Goal: Task Accomplishment & Management: Complete application form

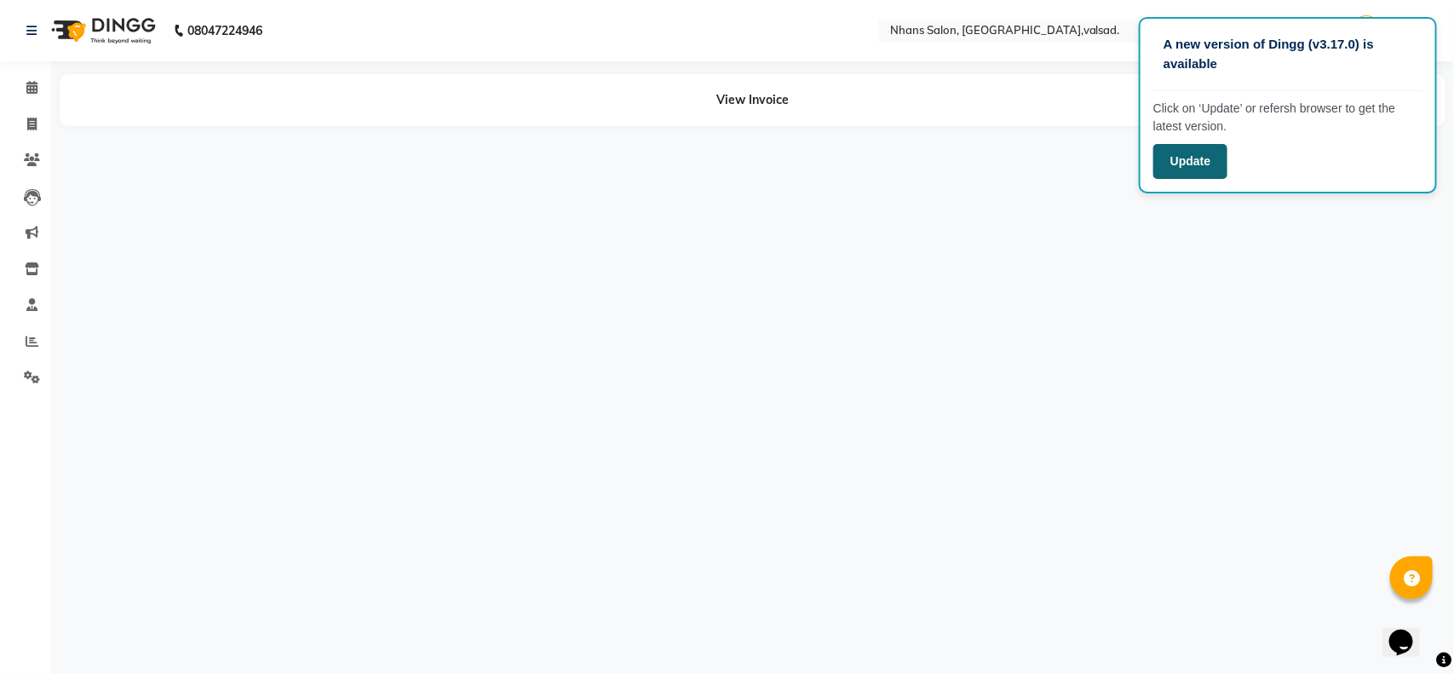
click at [1190, 164] on button "Update" at bounding box center [1190, 161] width 74 height 35
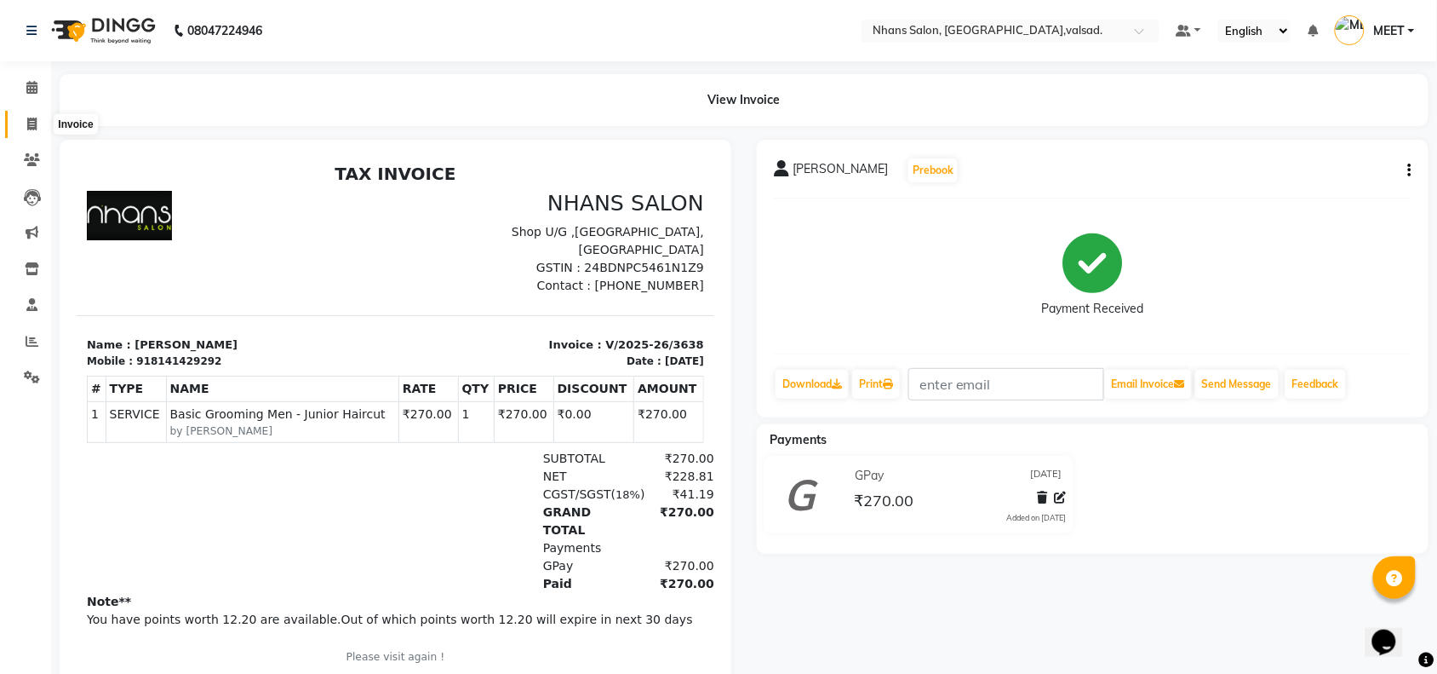
click at [36, 121] on icon at bounding box center [31, 124] width 9 height 13
select select "3706"
select select "service"
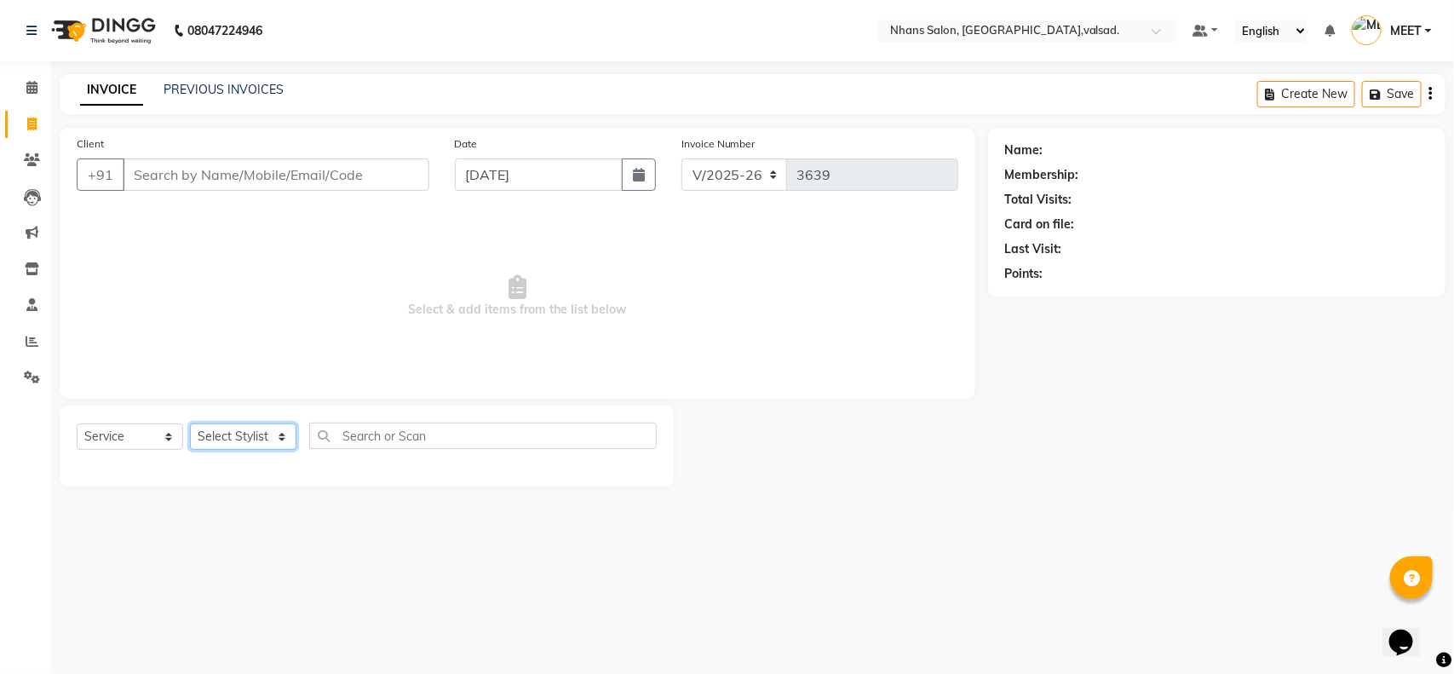
click at [221, 443] on select "Select Stylist [PERSON_NAME] DIVYA [PERSON_NAME] [PERSON_NAME] MEET OWAIS PALAK…" at bounding box center [243, 436] width 106 height 26
click at [419, 330] on span "Select & add items from the list below" at bounding box center [517, 296] width 881 height 170
click at [267, 432] on select "Select Stylist [PERSON_NAME] DIVYA [PERSON_NAME] [PERSON_NAME] MEET OWAIS PALAK…" at bounding box center [243, 436] width 106 height 26
select select "79588"
click at [190, 423] on select "Select Stylist [PERSON_NAME] DIVYA [PERSON_NAME] [PERSON_NAME] MEET OWAIS PALAK…" at bounding box center [243, 436] width 106 height 26
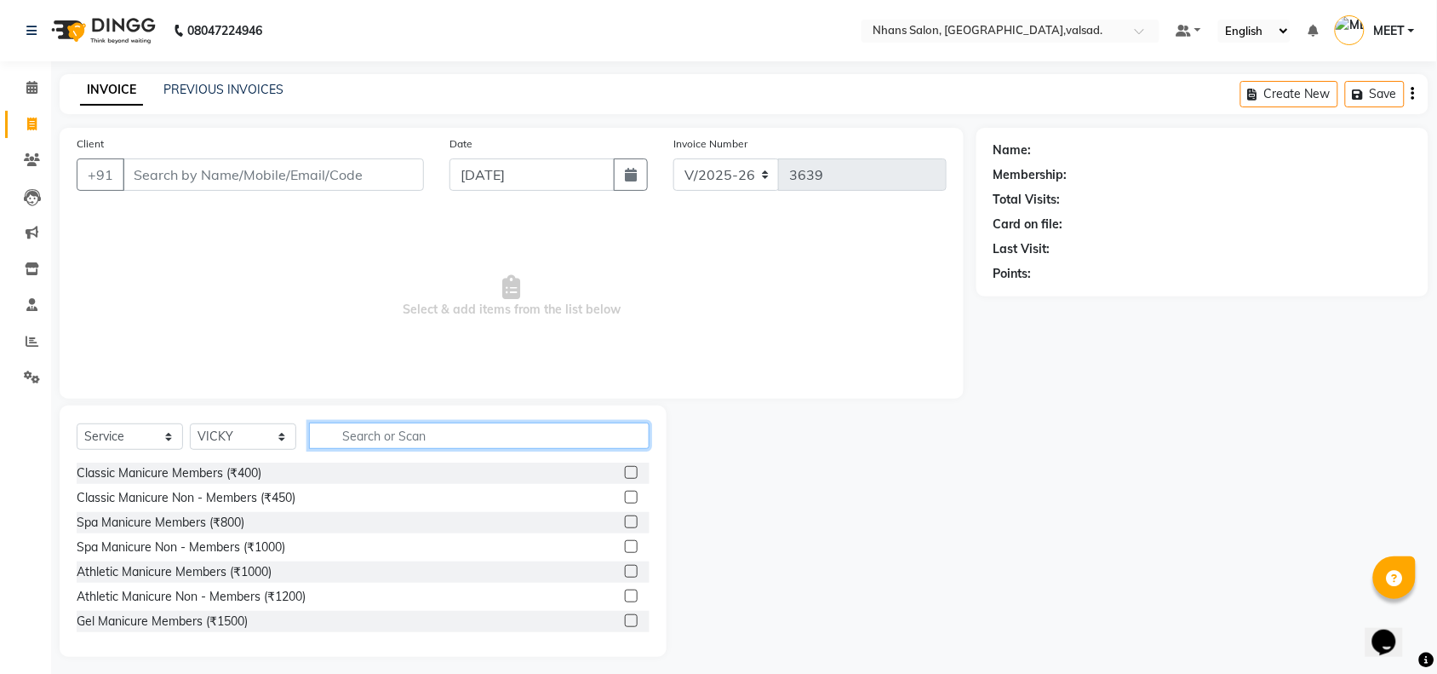
click at [392, 439] on input "text" at bounding box center [479, 435] width 341 height 26
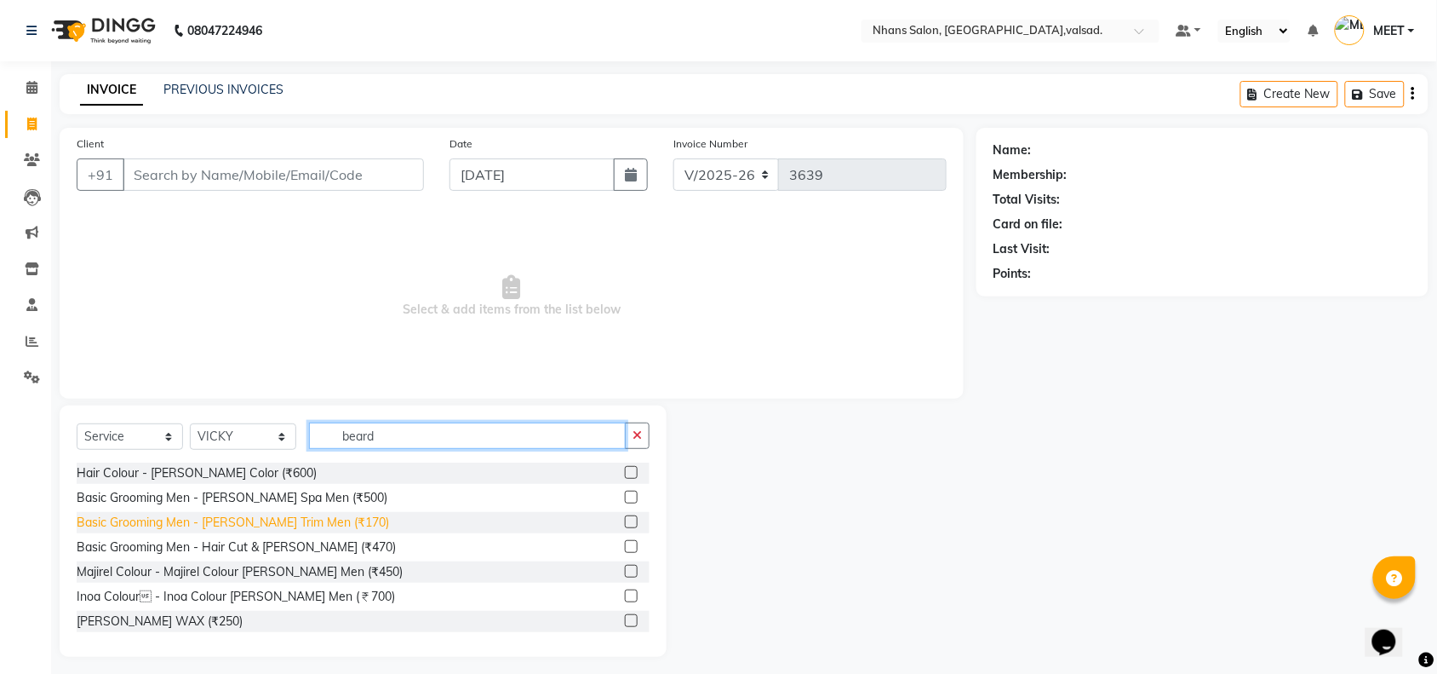
type input "beard"
click at [294, 521] on div "Basic Grooming Men - [PERSON_NAME] Trim Men (₹170)" at bounding box center [233, 522] width 312 height 18
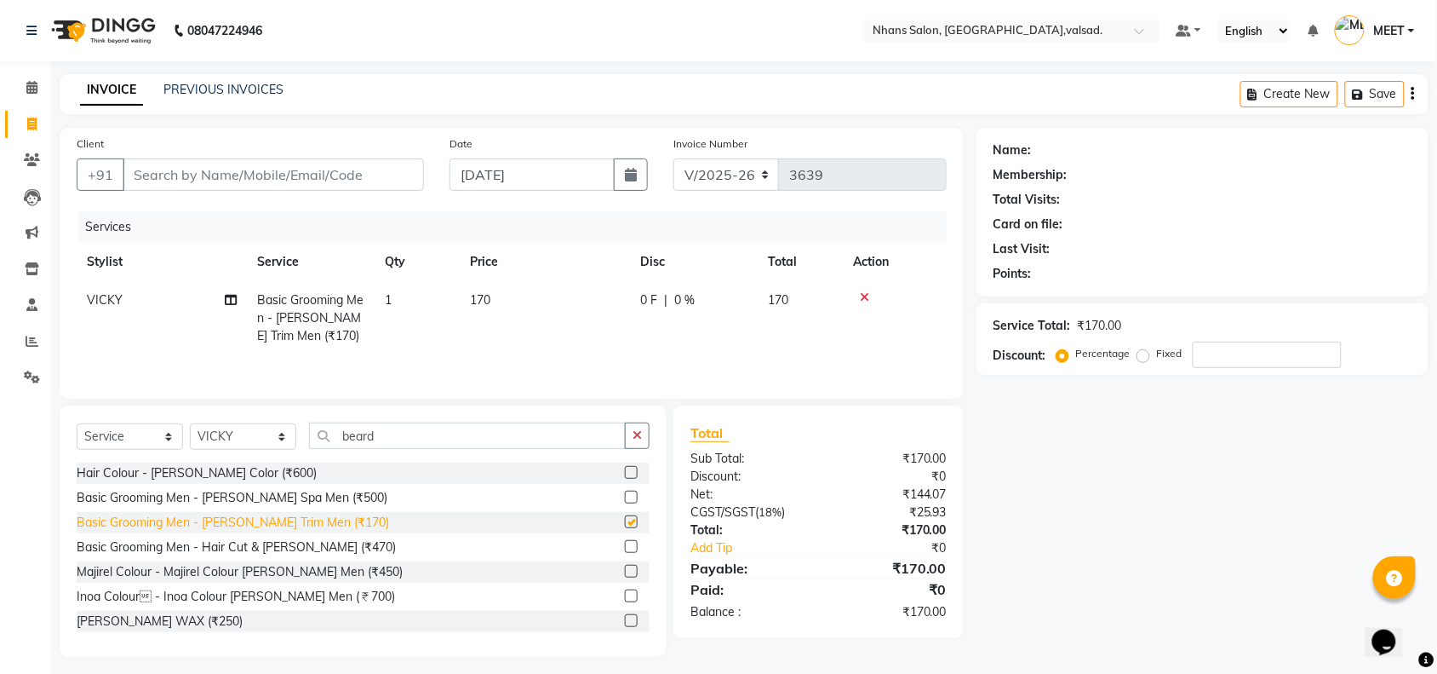
checkbox input "false"
click at [302, 175] on input "Client" at bounding box center [273, 174] width 301 height 32
type input "9"
type input "0"
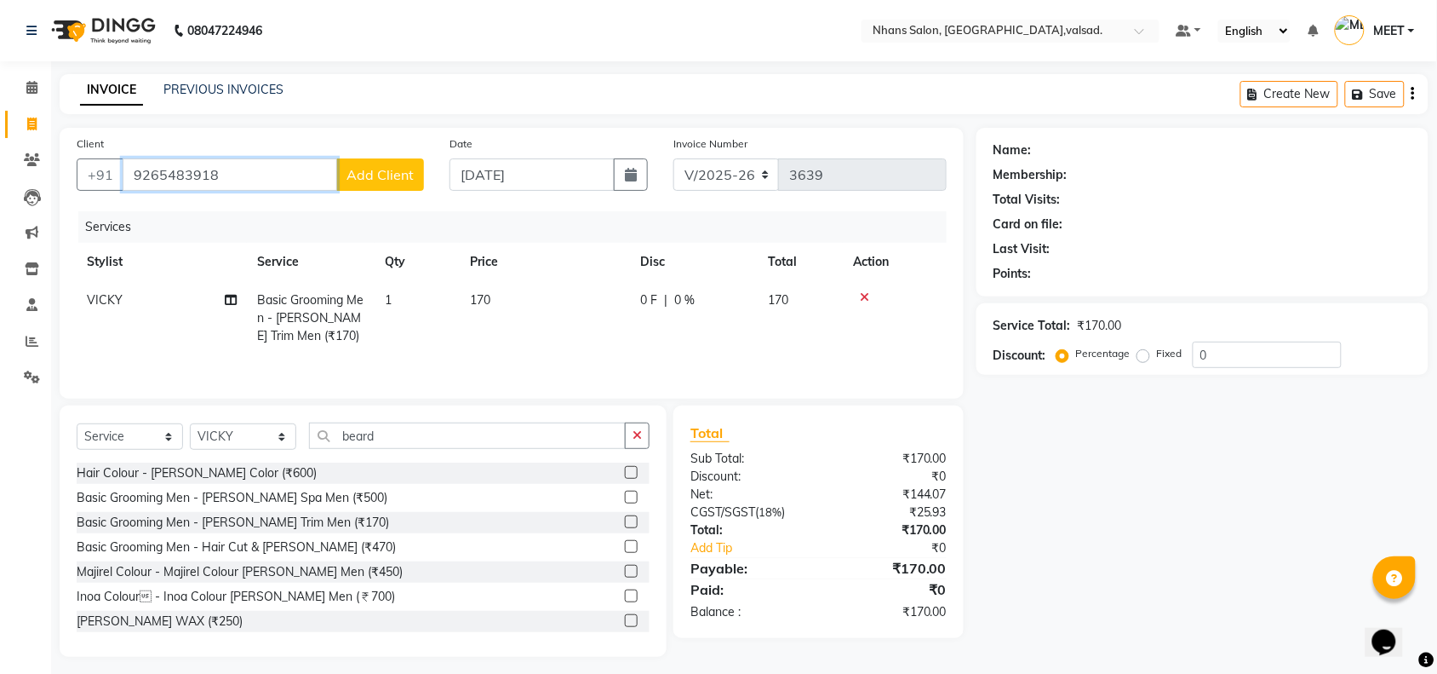
type input "9265483918"
click at [401, 171] on span "Add Client" at bounding box center [380, 174] width 67 height 17
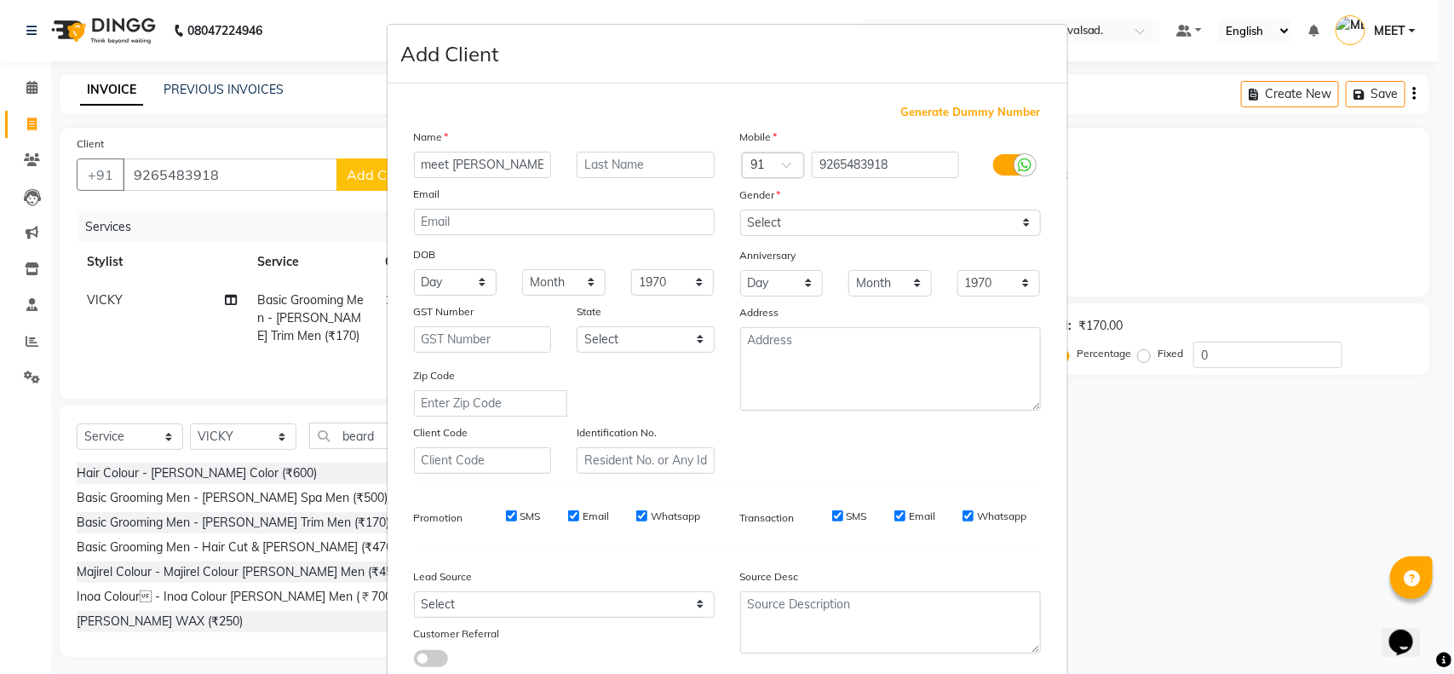
type input "meet [PERSON_NAME]"
click at [760, 214] on select "Select [DEMOGRAPHIC_DATA] [DEMOGRAPHIC_DATA] Other Prefer Not To Say" at bounding box center [890, 222] width 301 height 26
select select "[DEMOGRAPHIC_DATA]"
click at [740, 209] on select "Select [DEMOGRAPHIC_DATA] [DEMOGRAPHIC_DATA] Other Prefer Not To Say" at bounding box center [890, 222] width 301 height 26
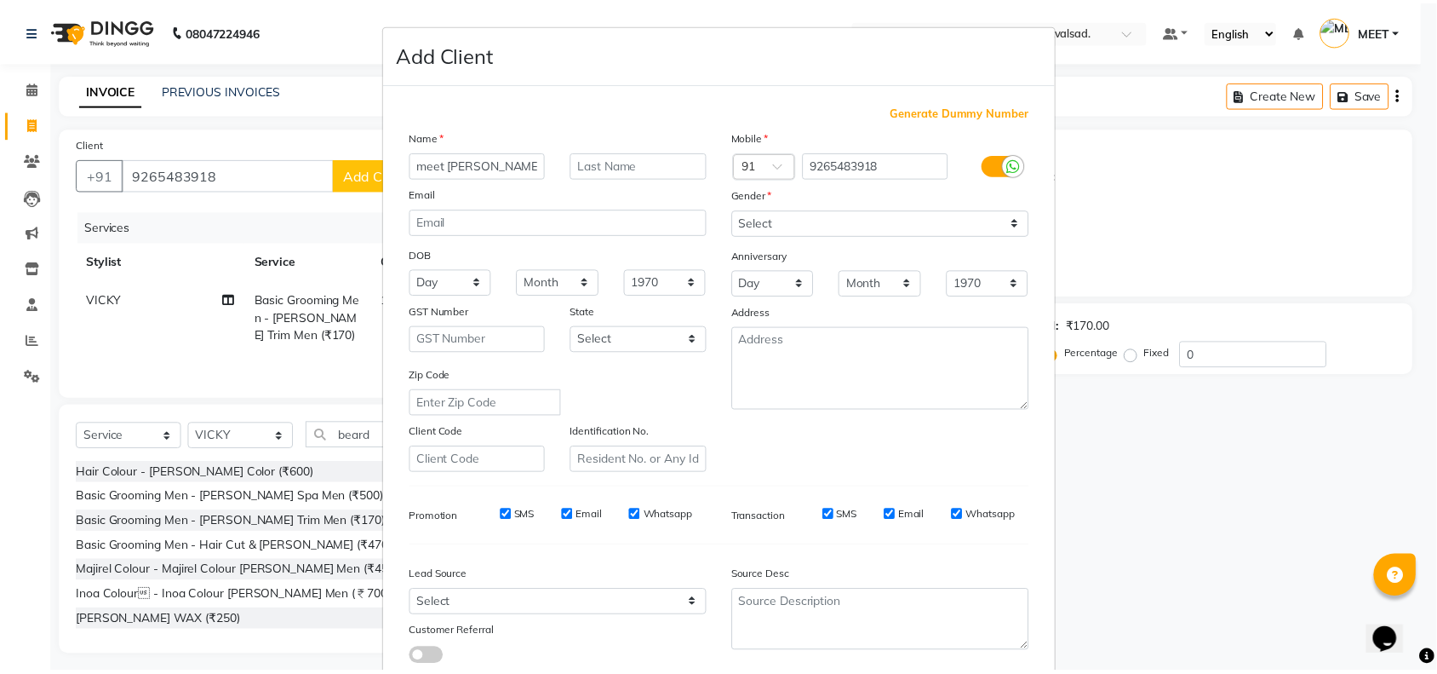
scroll to position [106, 0]
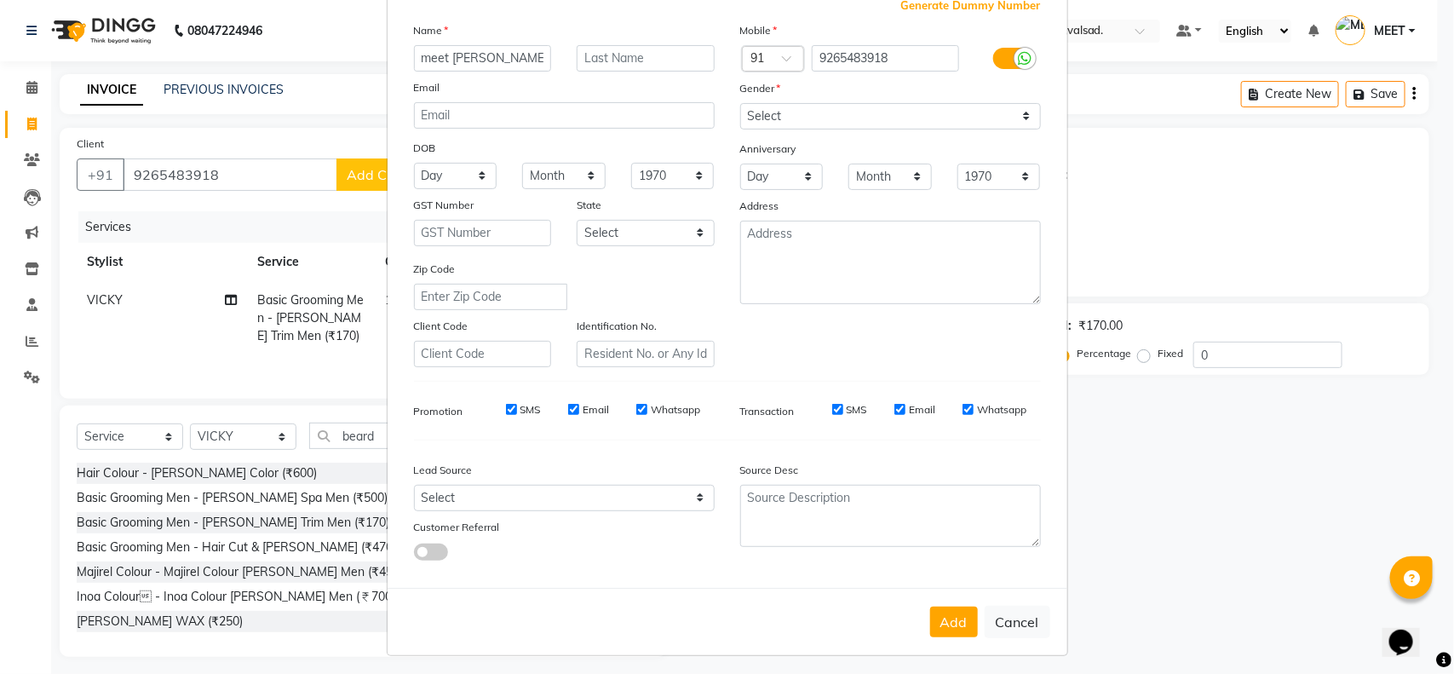
drag, startPoint x: 1450, startPoint y: 278, endPoint x: 27, endPoint y: 45, distance: 1441.7
click at [958, 606] on button "Add" at bounding box center [954, 621] width 48 height 31
select select
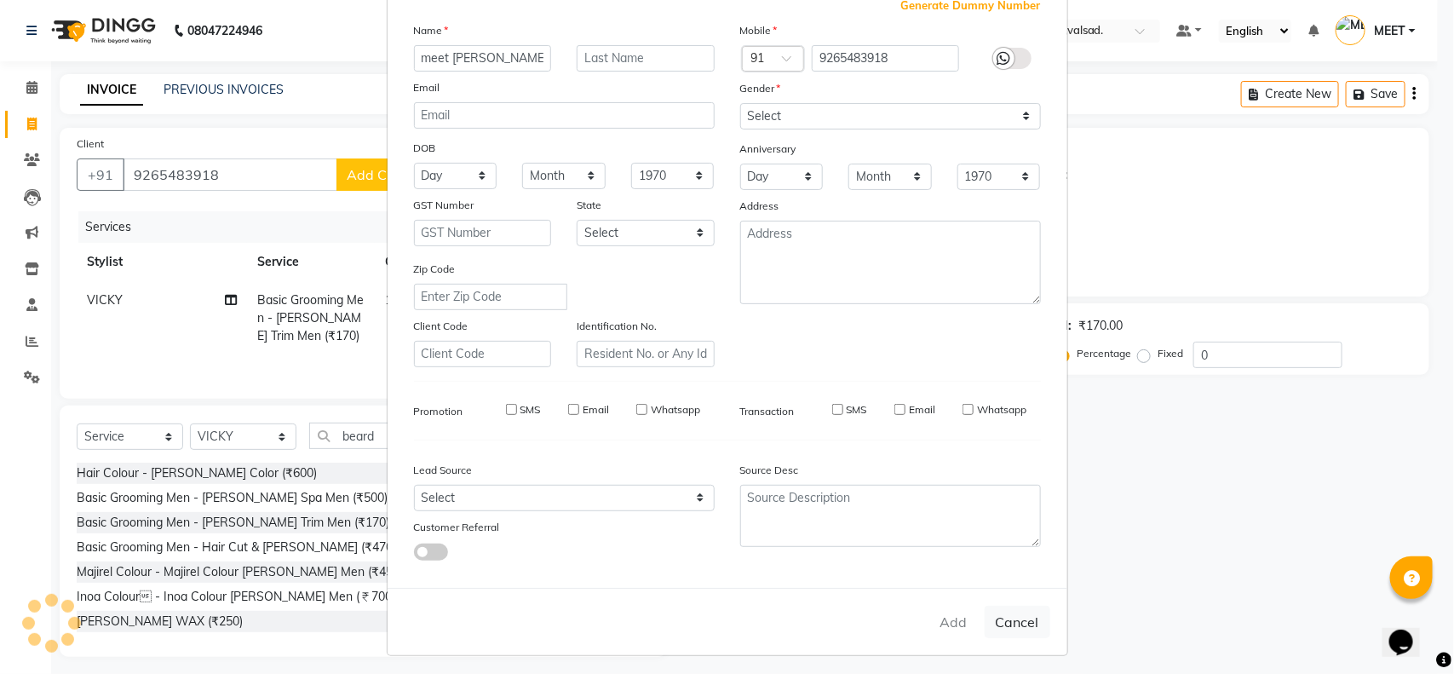
select select
checkbox input "false"
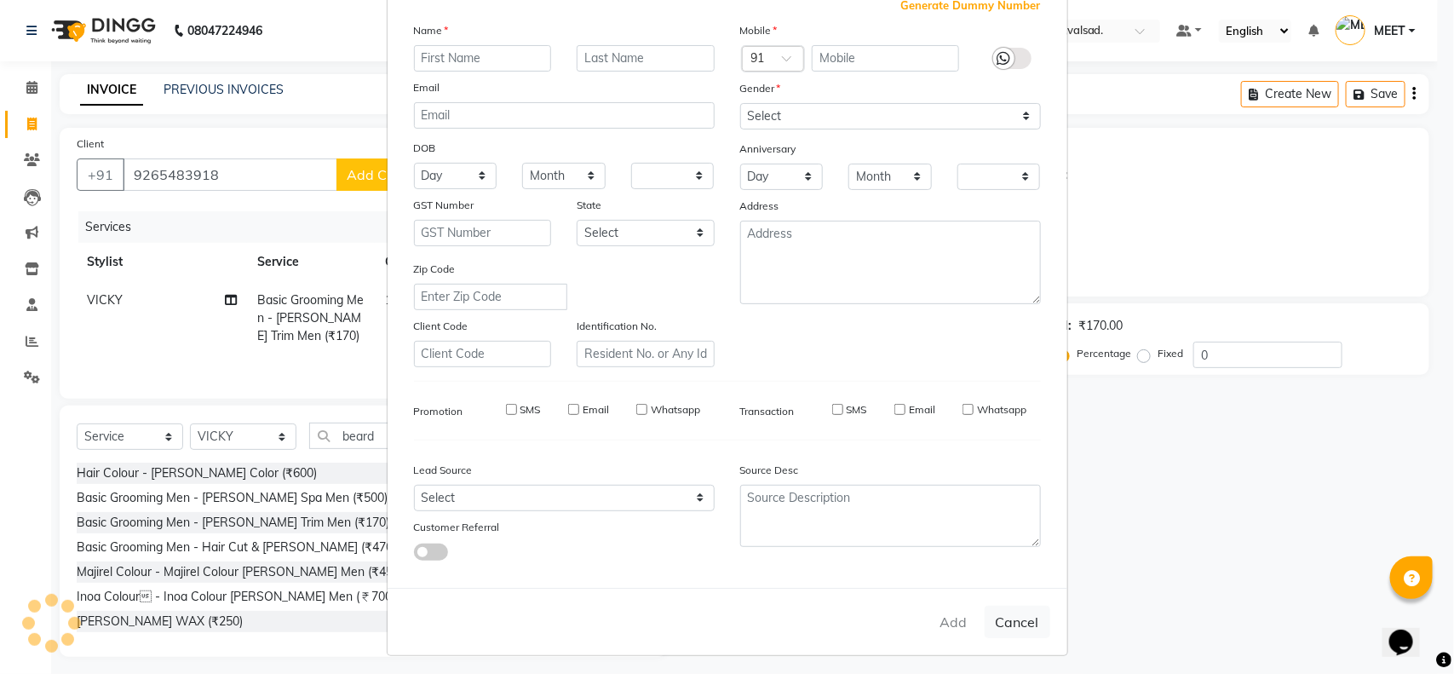
checkbox input "false"
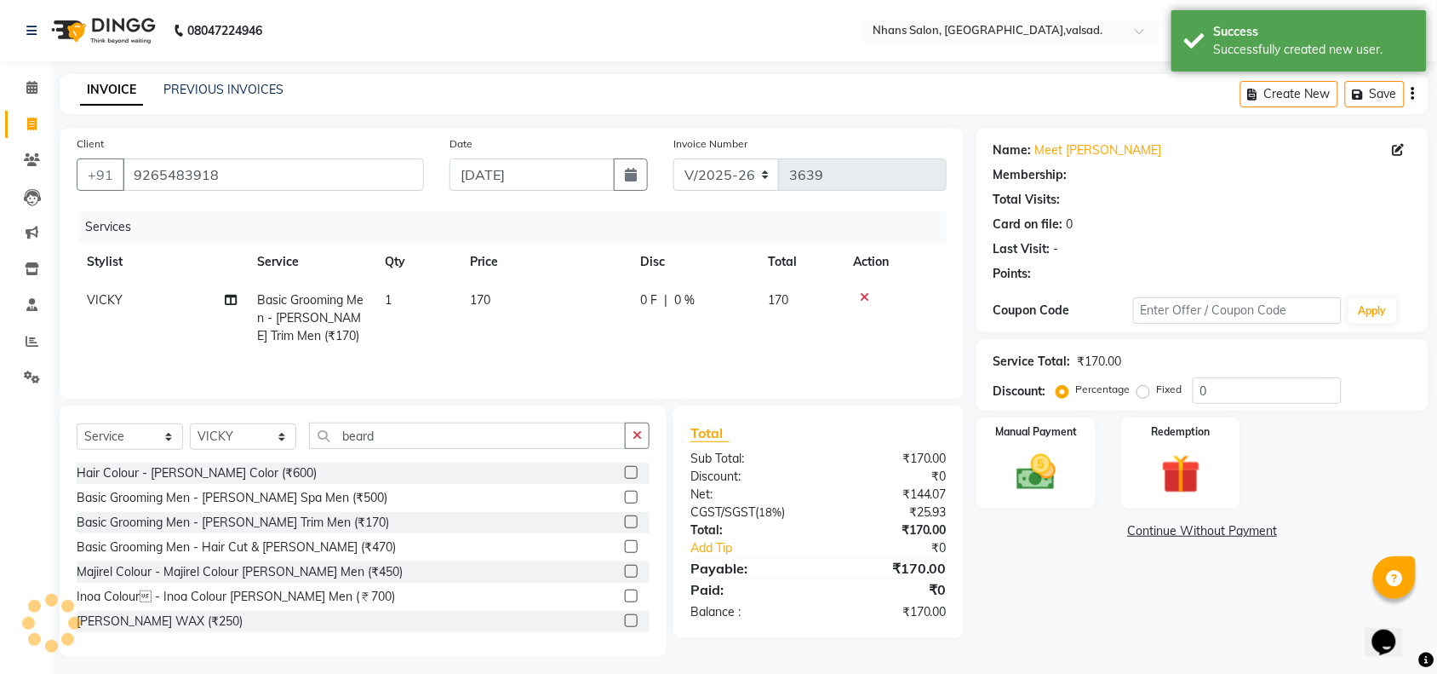
select select "1: Object"
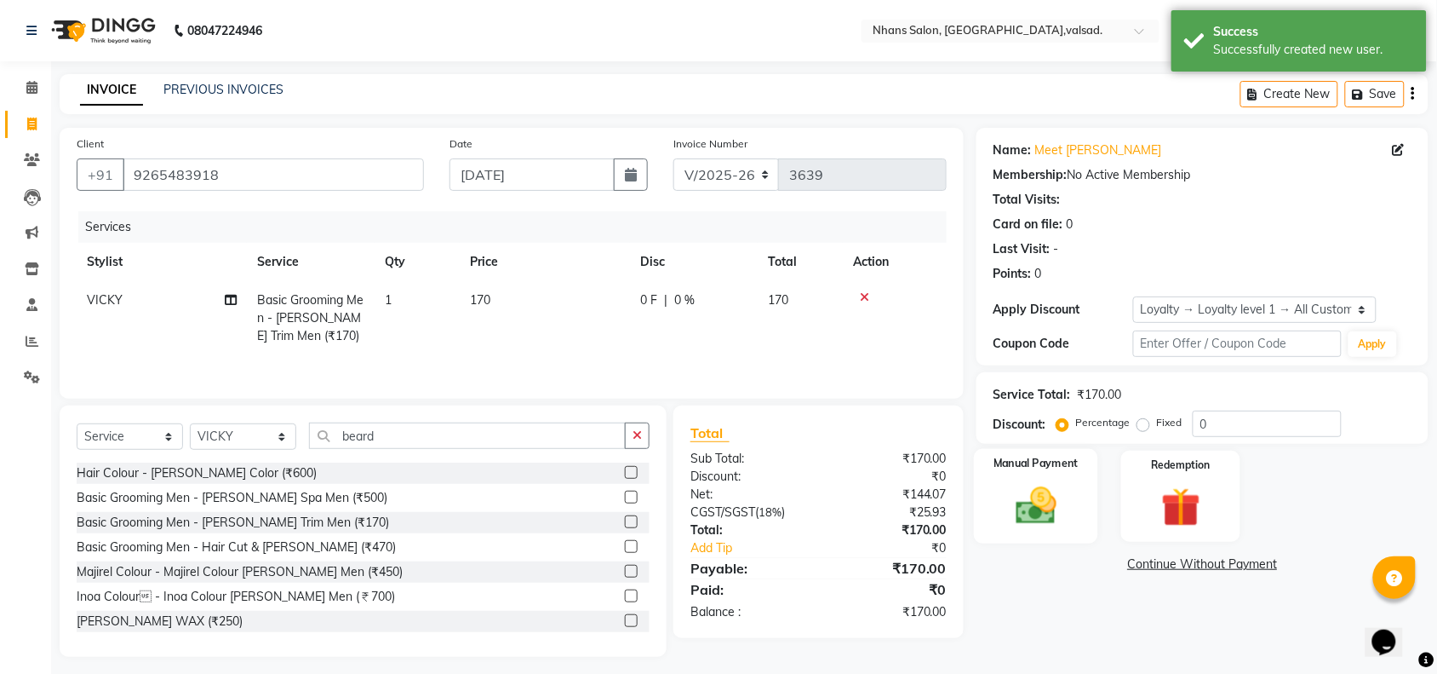
click at [1039, 517] on img at bounding box center [1036, 505] width 66 height 47
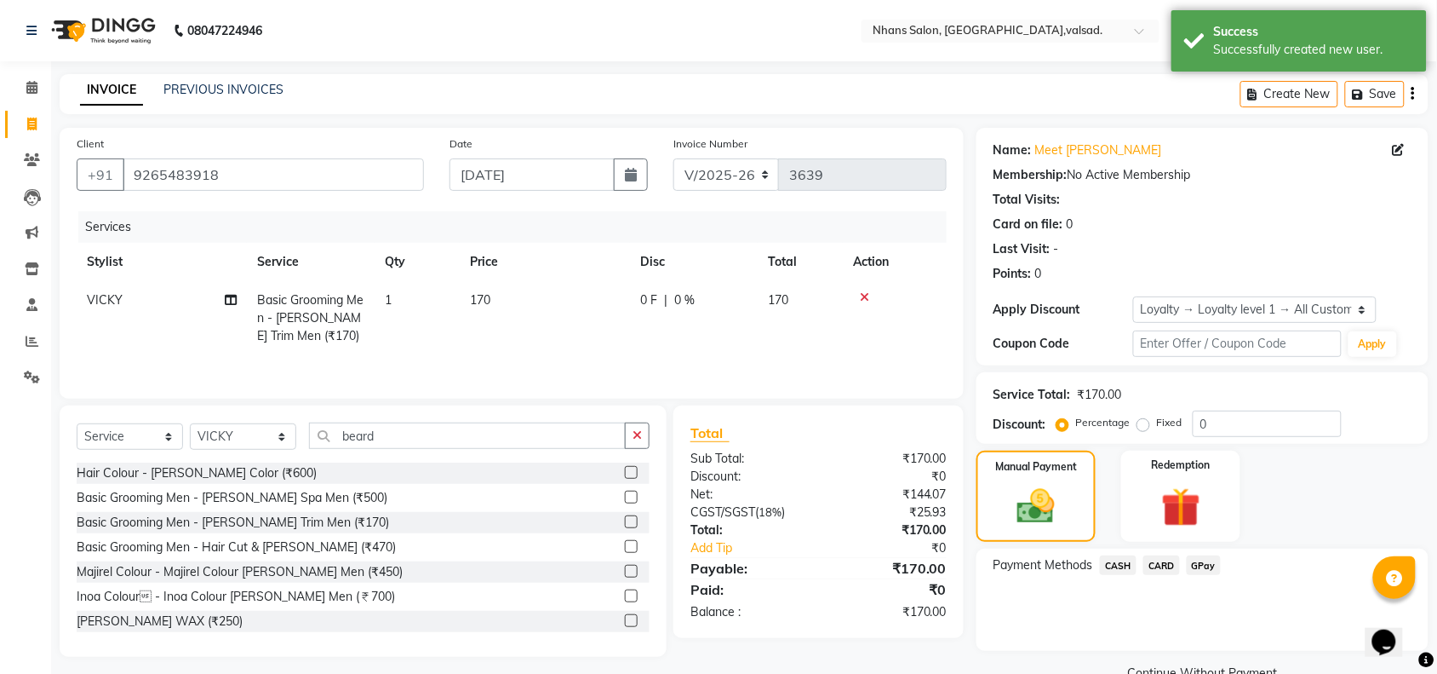
click at [1196, 564] on span "GPay" at bounding box center [1204, 565] width 35 height 20
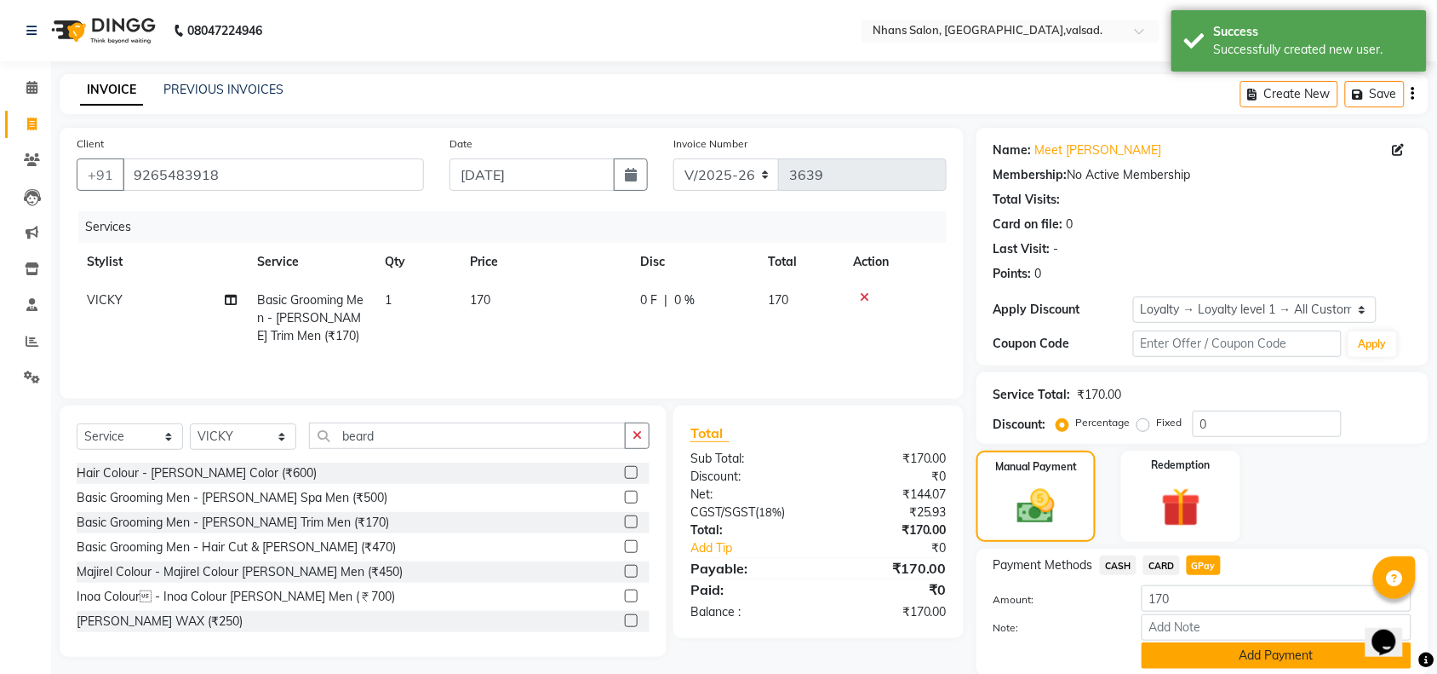
click at [1206, 650] on button "Add Payment" at bounding box center [1277, 655] width 270 height 26
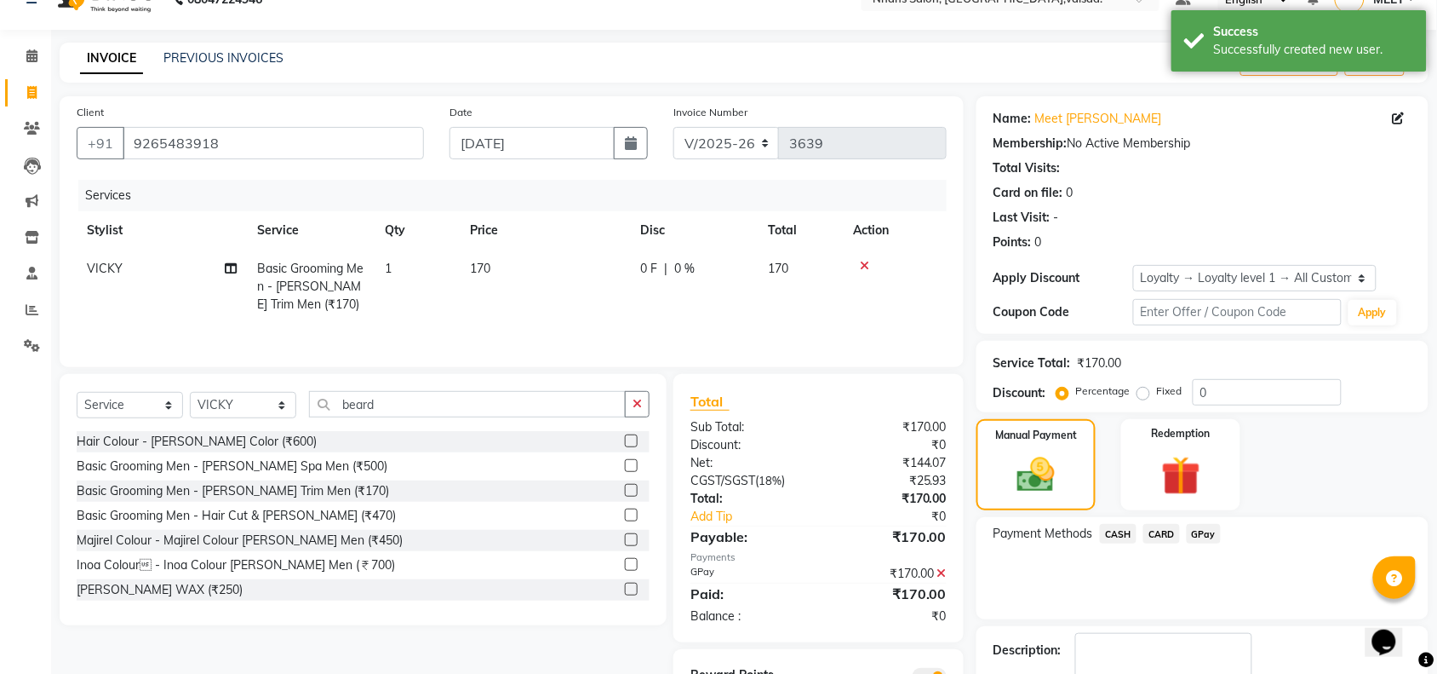
scroll to position [135, 0]
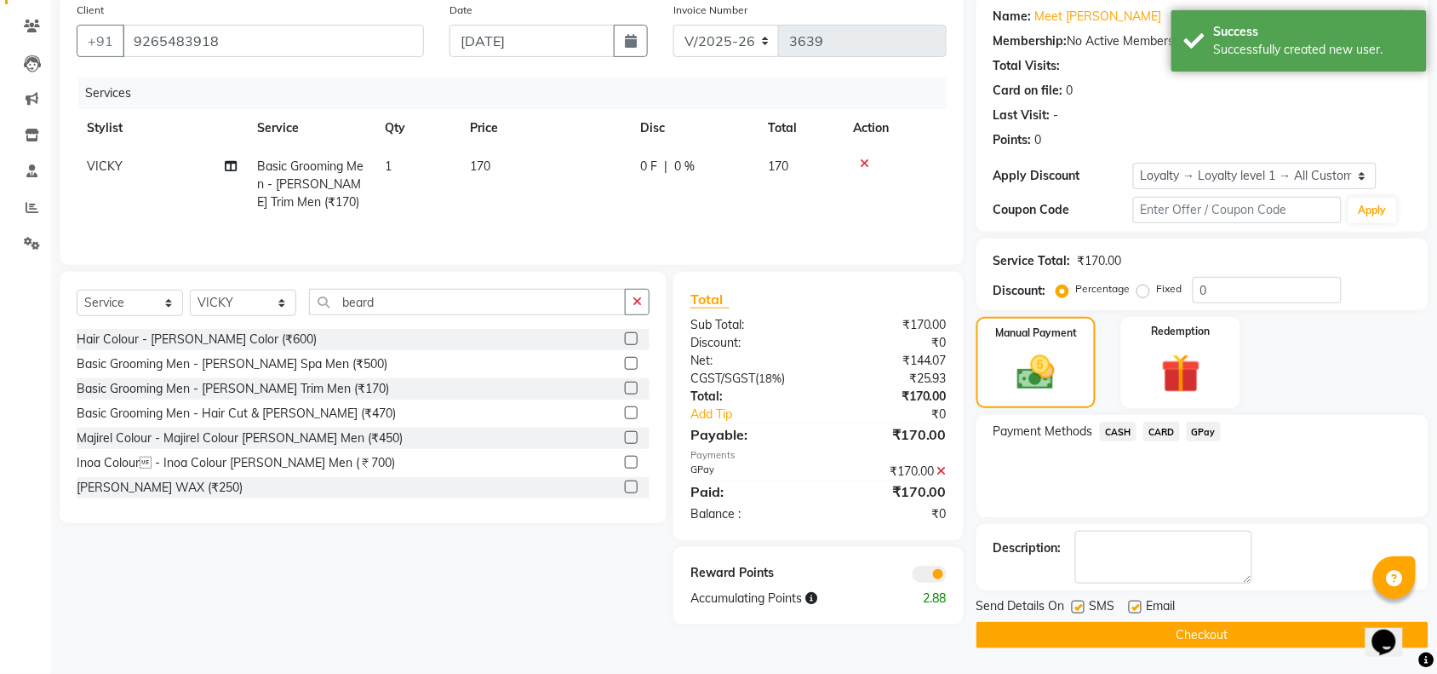
click at [1254, 630] on button "Checkout" at bounding box center [1203, 635] width 452 height 26
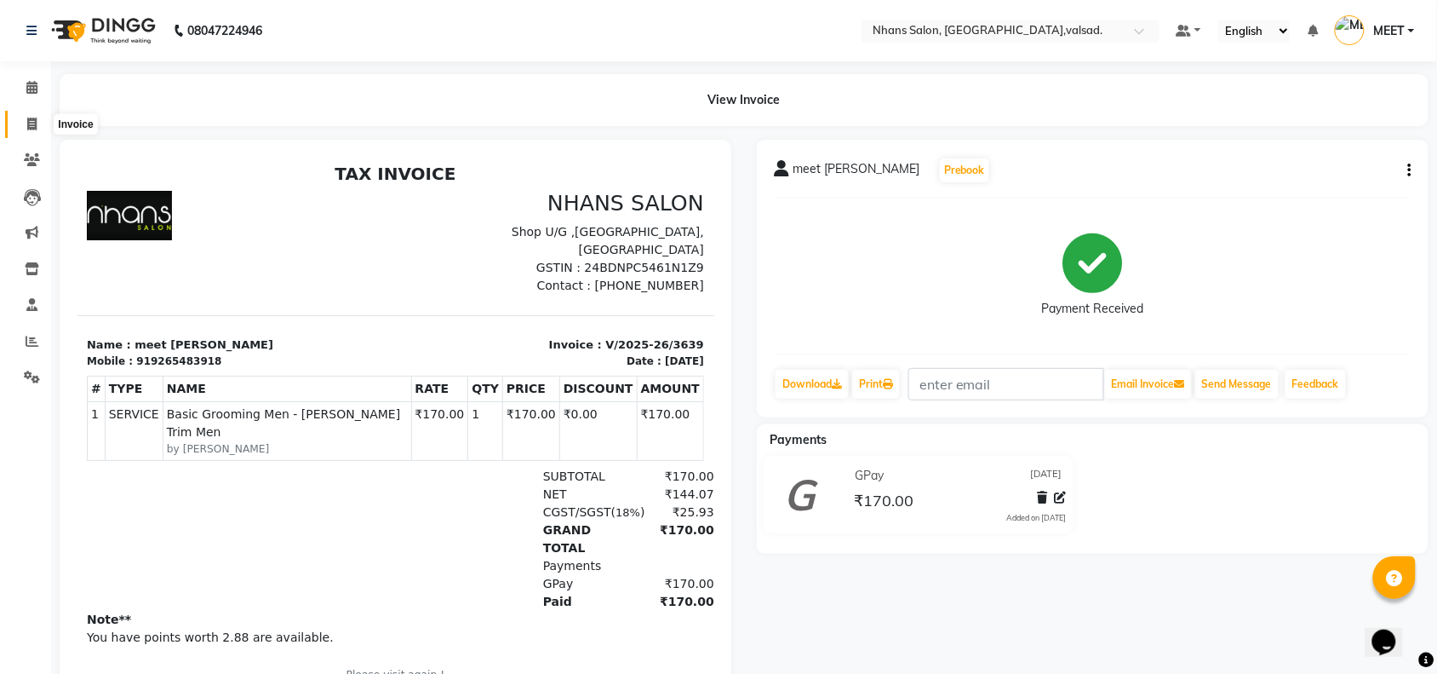
click at [26, 126] on span at bounding box center [32, 125] width 30 height 20
select select "service"
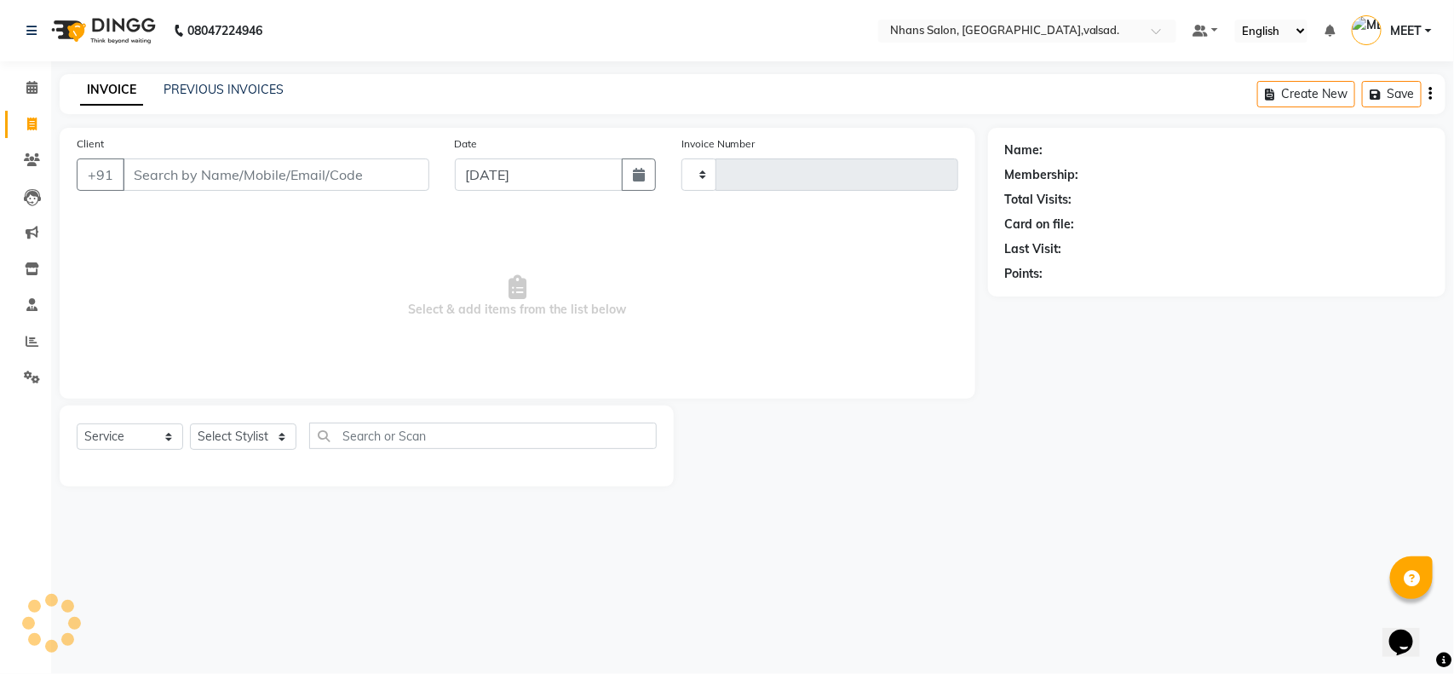
type input "3640"
select select "3706"
click at [281, 431] on select "Select Stylist" at bounding box center [243, 436] width 106 height 26
select select "20135"
click at [190, 423] on select "Select Stylist [PERSON_NAME] DIVYA [PERSON_NAME] [PERSON_NAME] MEET OWAIS PALAK…" at bounding box center [243, 436] width 106 height 26
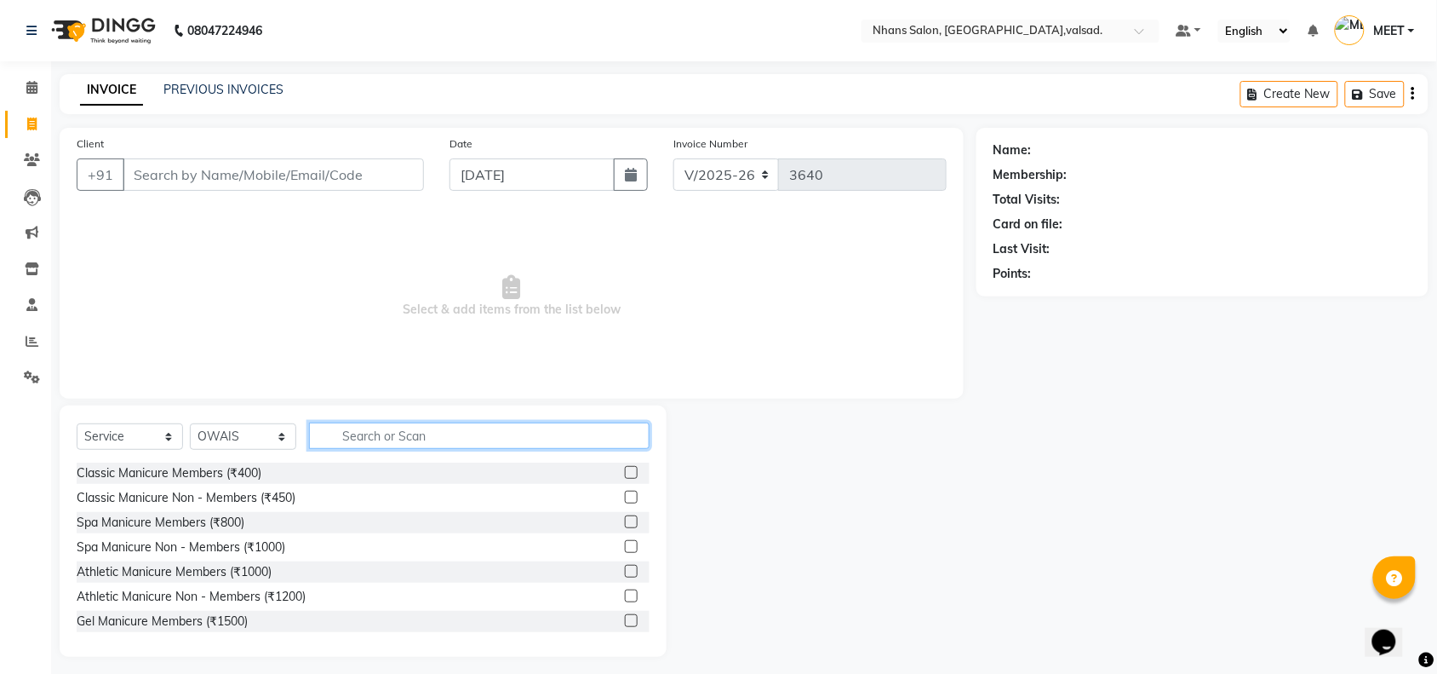
click at [432, 440] on input "text" at bounding box center [479, 435] width 341 height 26
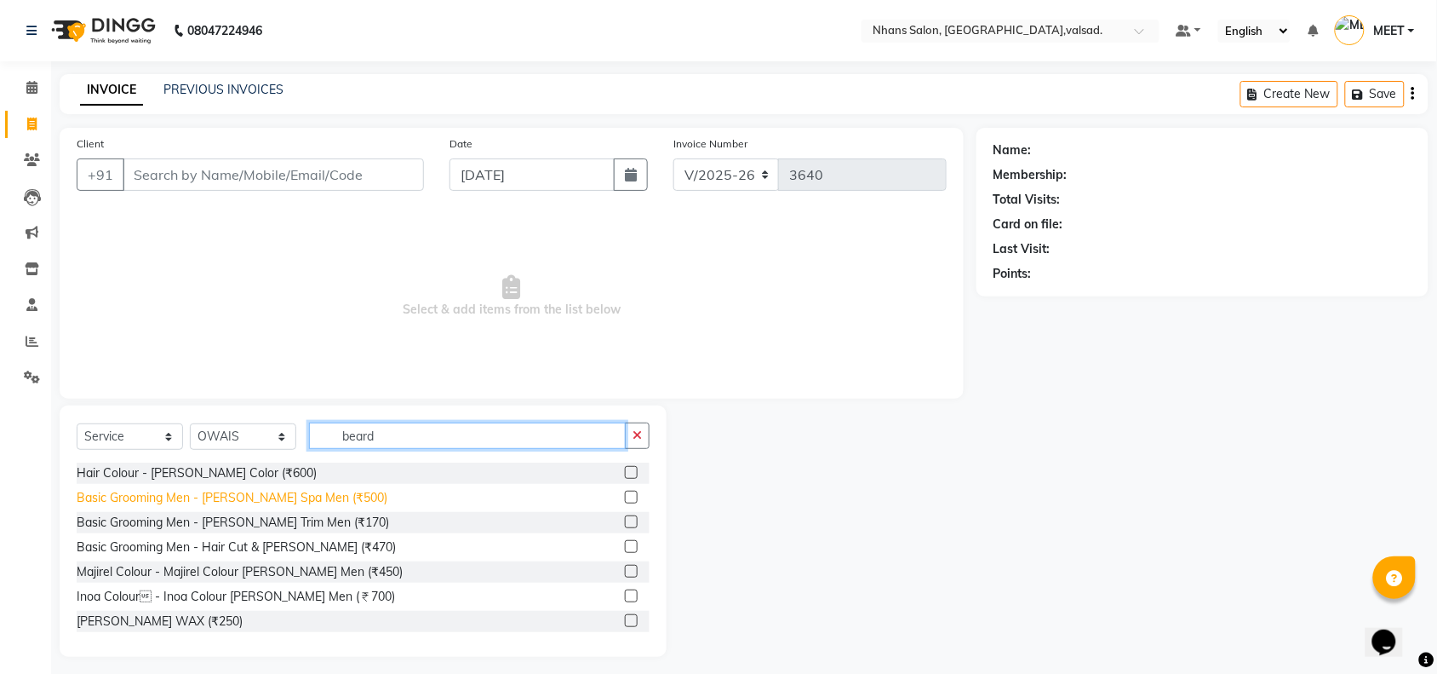
type input "beard"
click at [298, 495] on div "Basic Grooming Men - [PERSON_NAME] Spa Men (₹500)" at bounding box center [232, 498] width 311 height 18
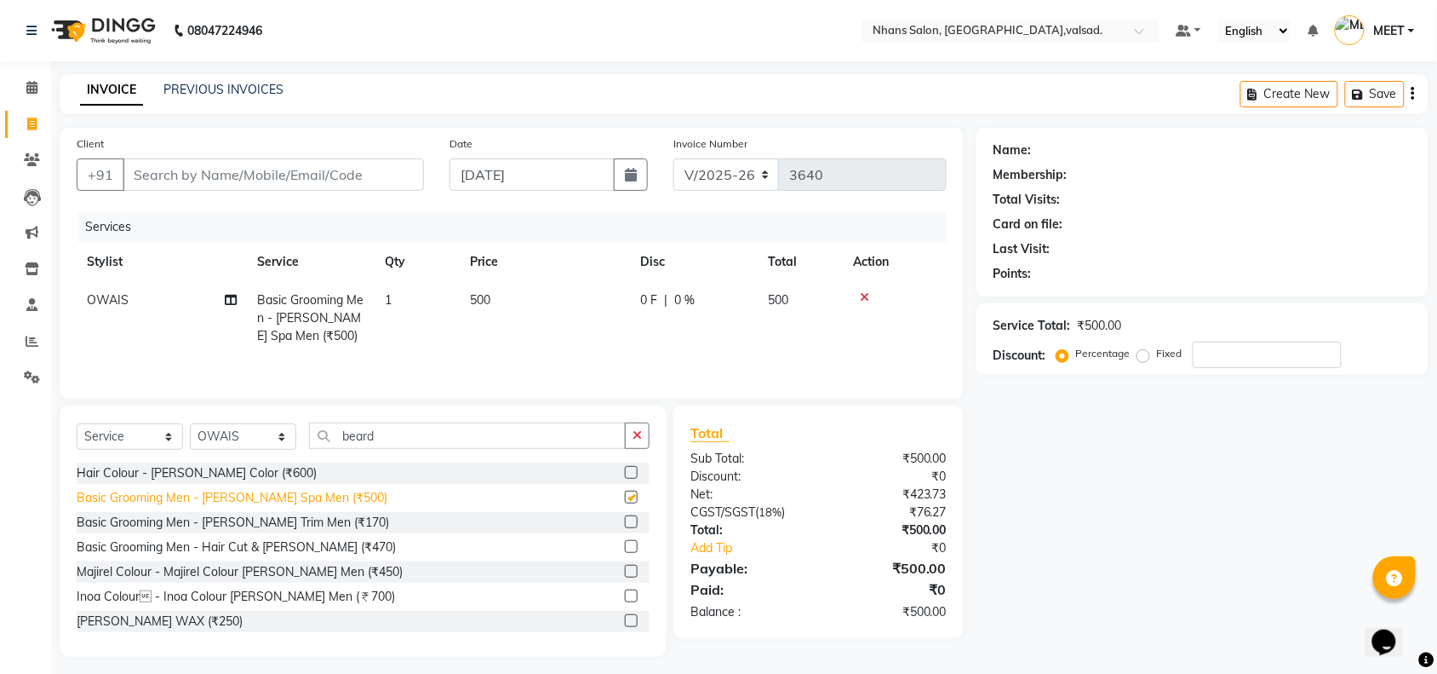
checkbox input "false"
click at [224, 479] on div "Hair Colour - [PERSON_NAME] Color (₹600)" at bounding box center [197, 473] width 240 height 18
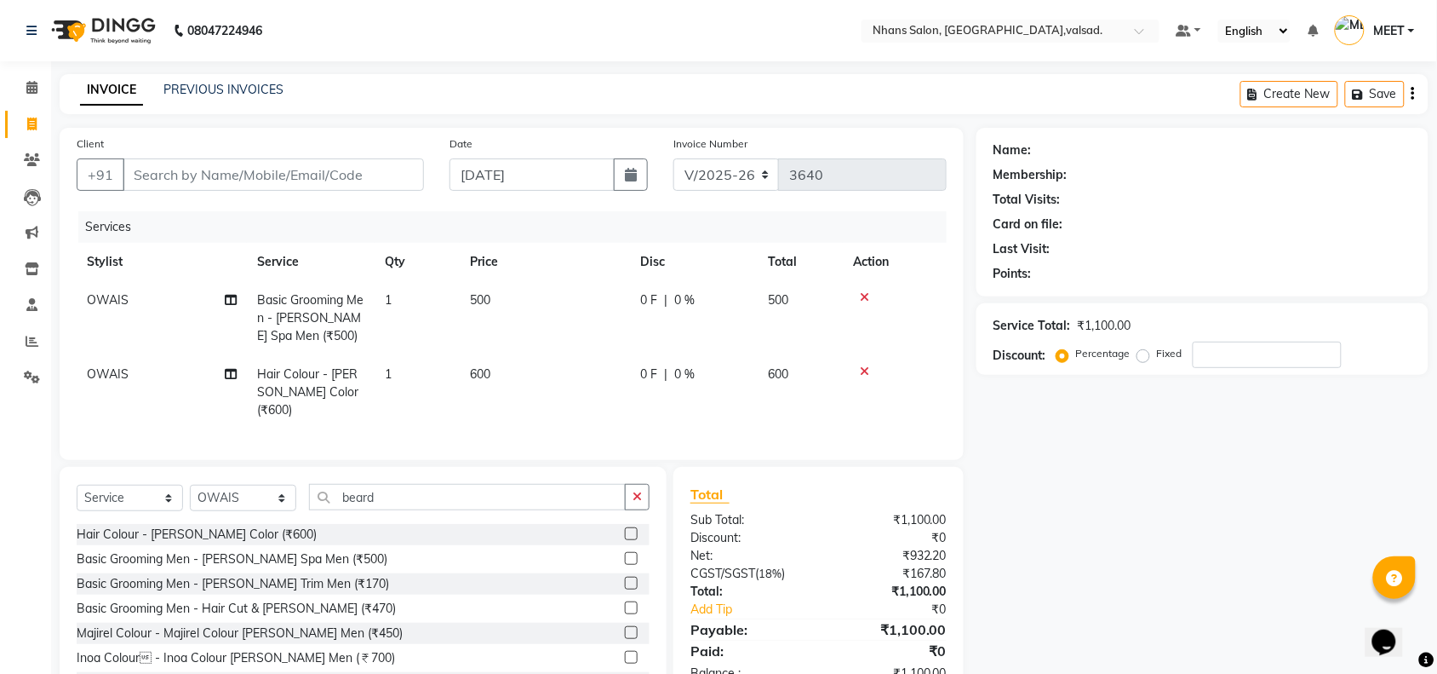
click at [864, 296] on icon at bounding box center [864, 297] width 9 height 12
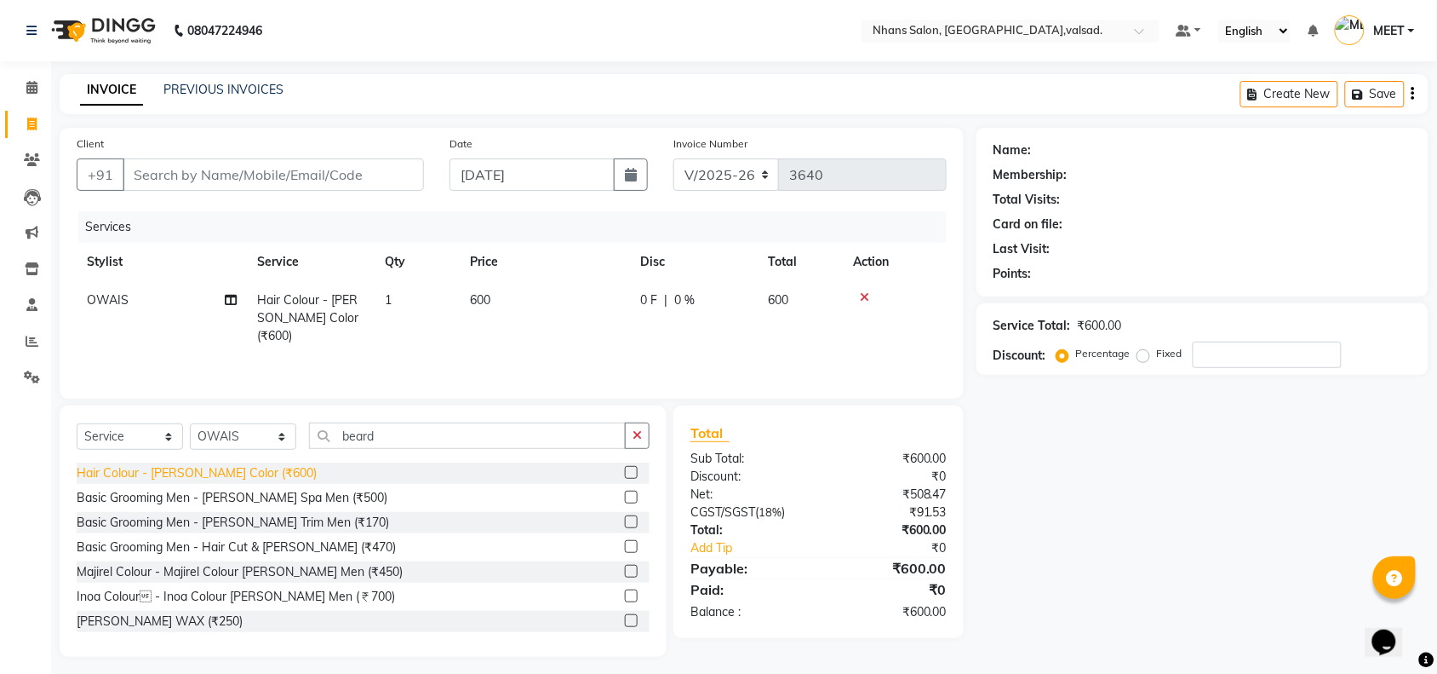
click at [244, 477] on div "Hair Colour - [PERSON_NAME] Color (₹600)" at bounding box center [197, 473] width 240 height 18
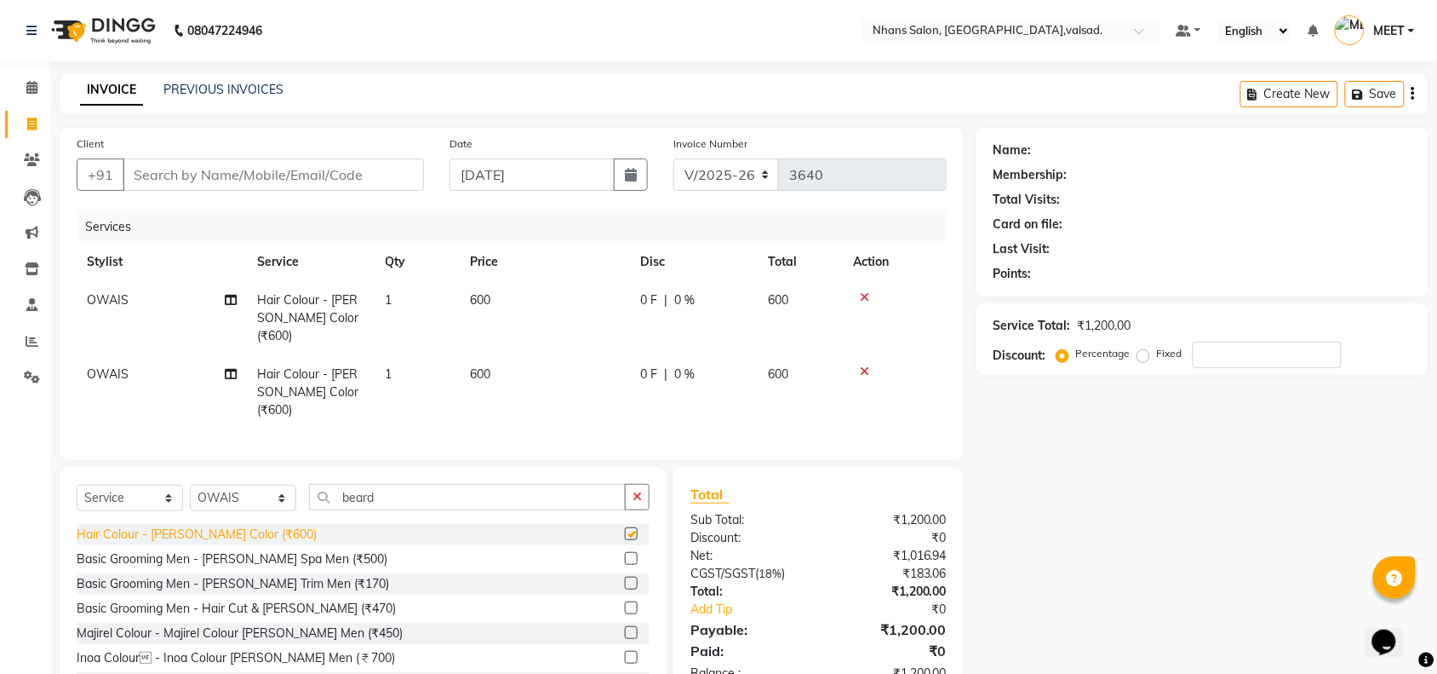
checkbox input "false"
click at [228, 171] on input "Client" at bounding box center [273, 174] width 301 height 32
